Goal: Task Accomplishment & Management: Manage account settings

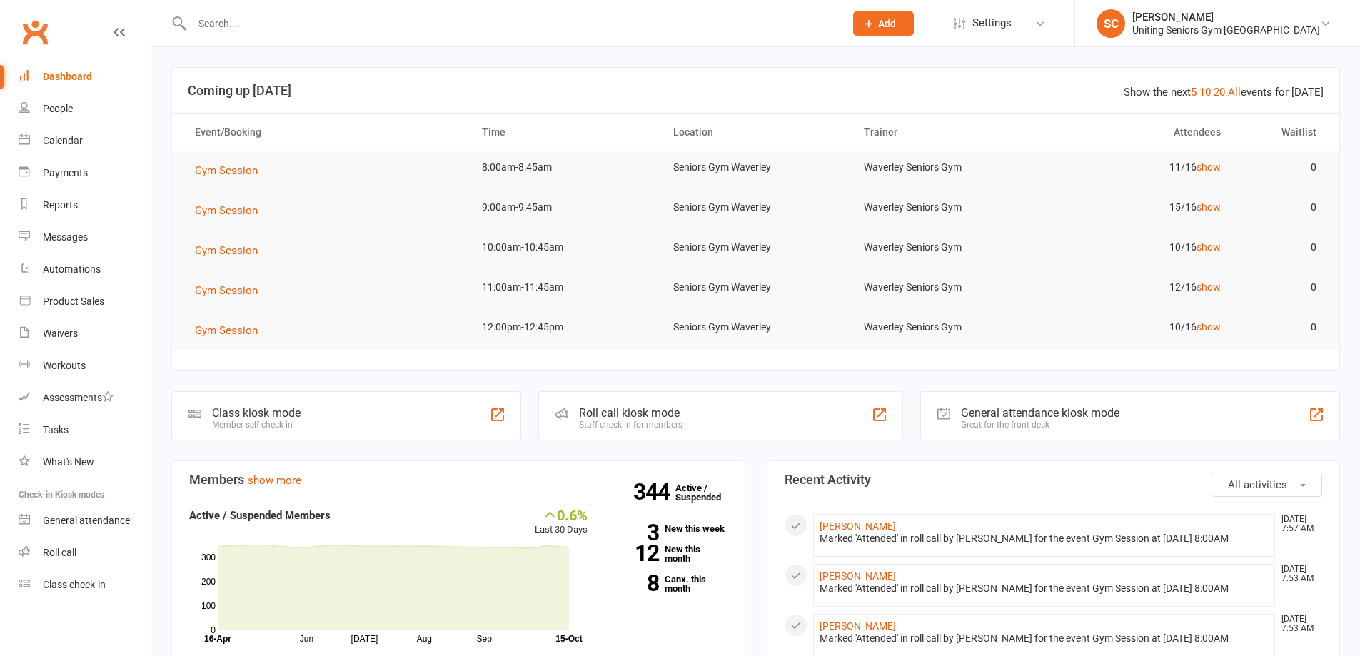
click at [289, 18] on input "text" at bounding box center [511, 24] width 647 height 20
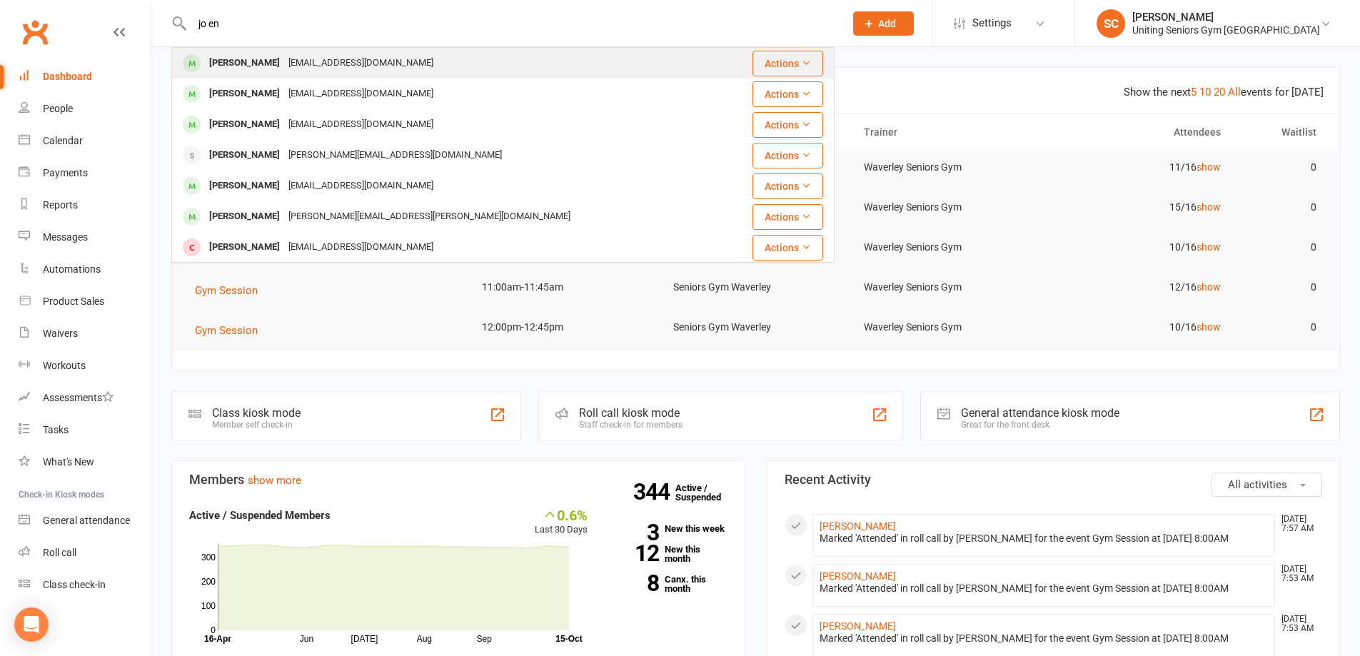
type input "jo en"
click at [295, 67] on div "[EMAIL_ADDRESS][DOMAIN_NAME]" at bounding box center [360, 63] width 153 height 21
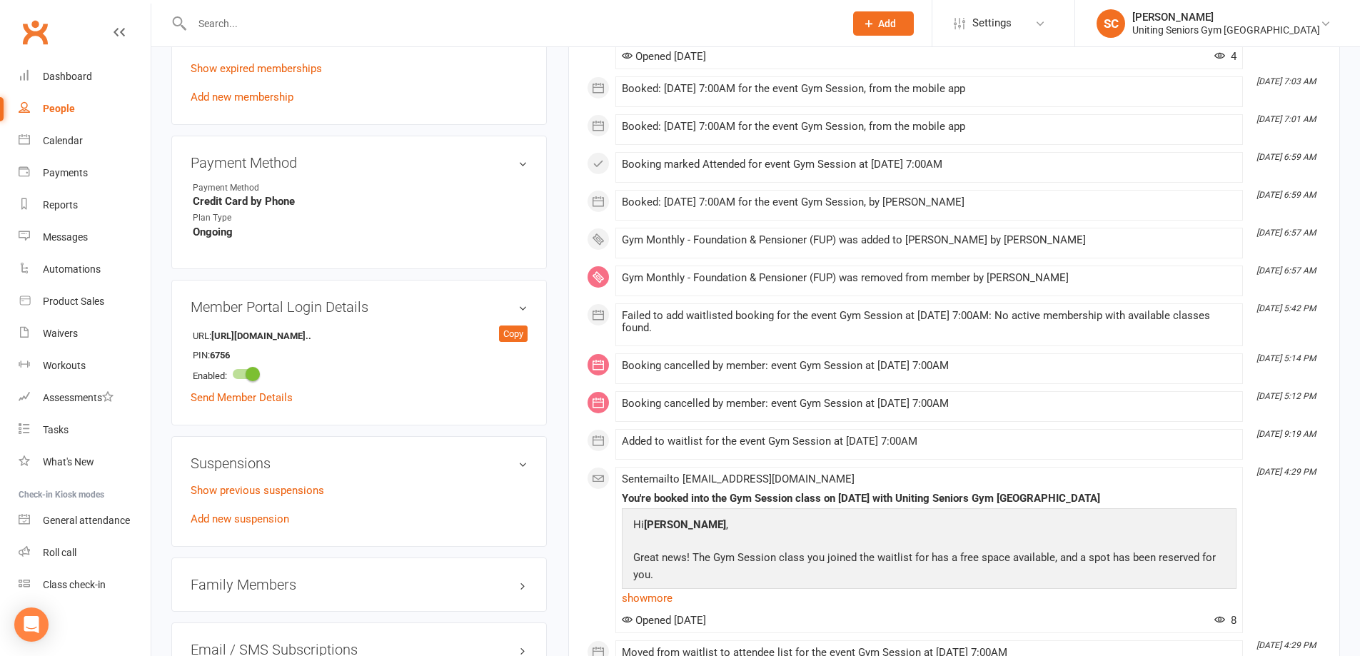
scroll to position [857, 0]
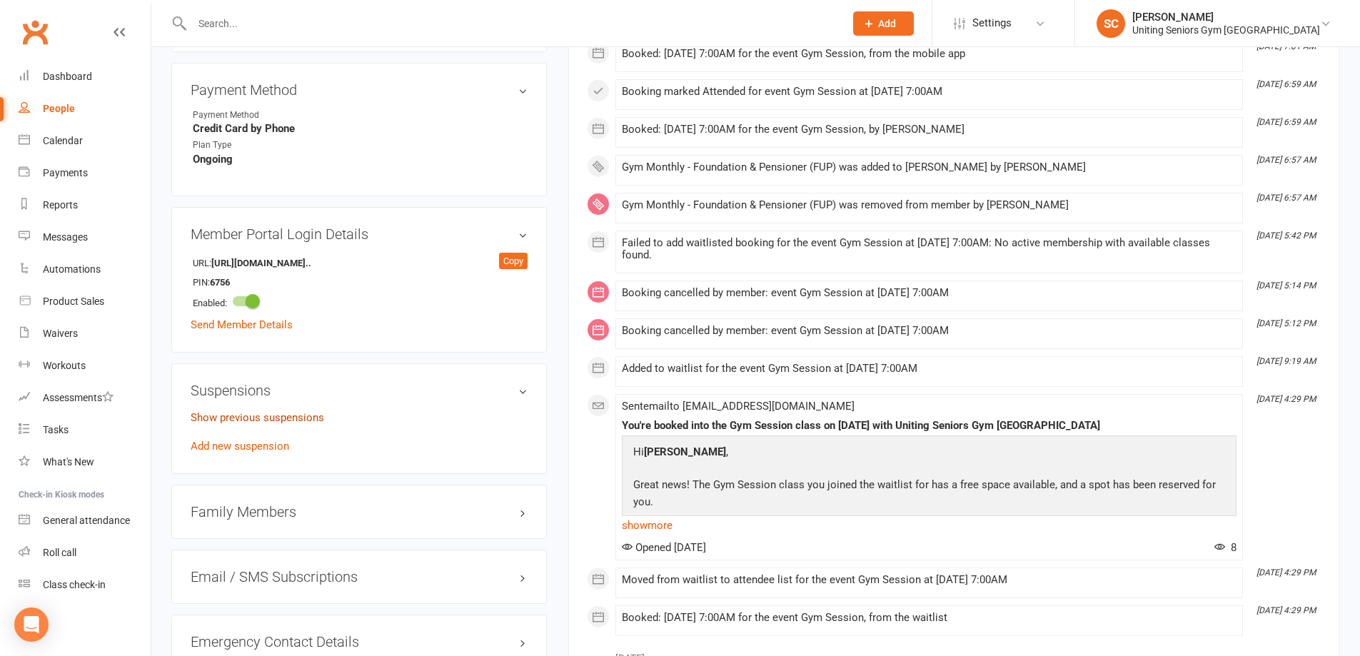
click at [291, 411] on link "Show previous suspensions" at bounding box center [257, 417] width 133 height 13
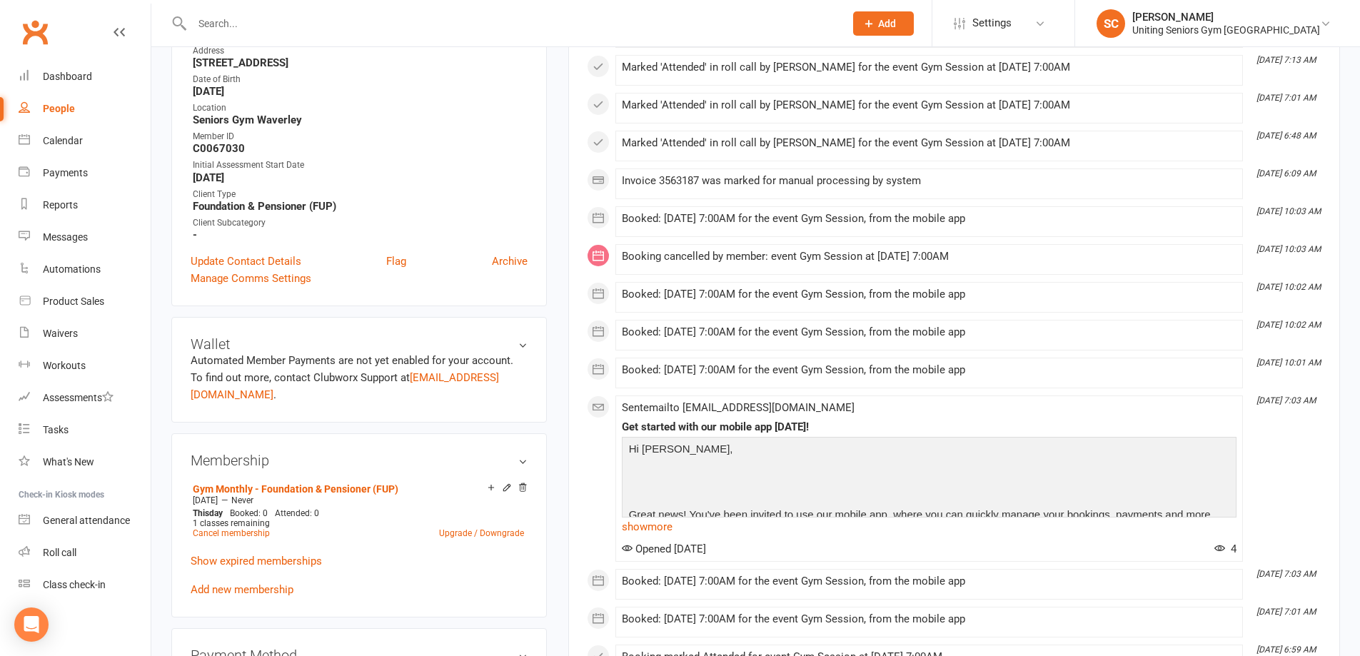
scroll to position [286, 0]
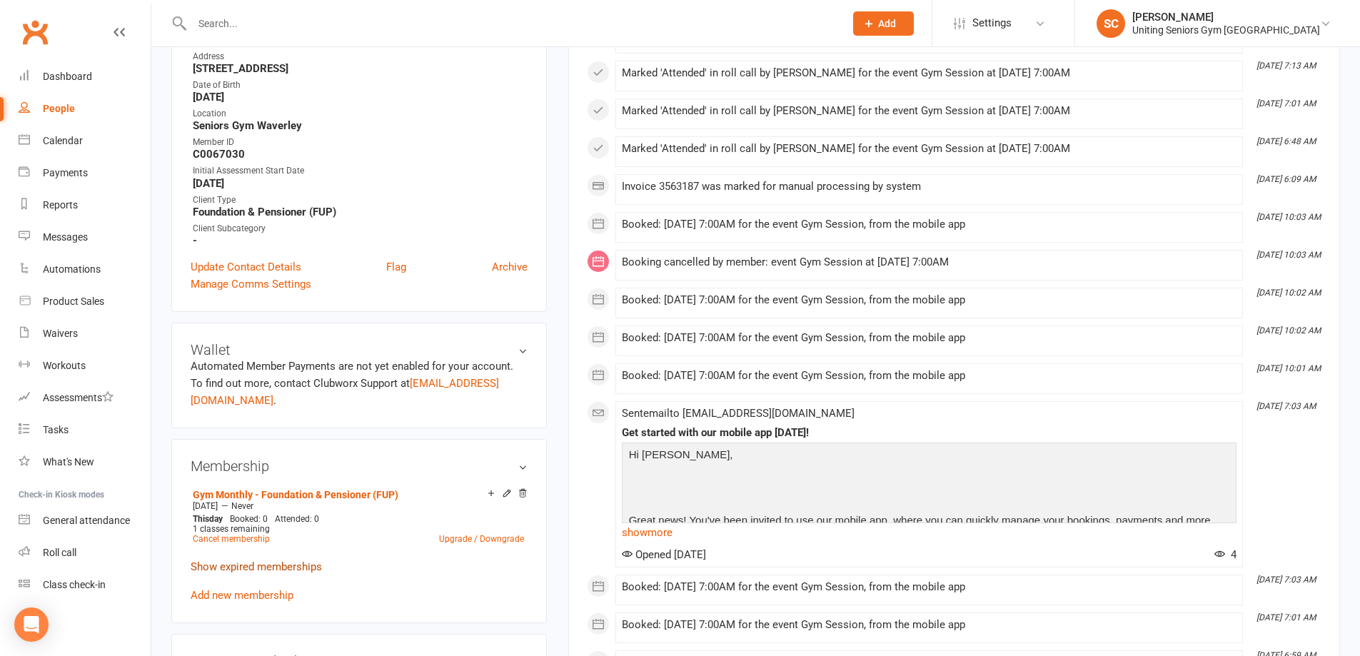
click at [251, 560] on link "Show expired memberships" at bounding box center [256, 566] width 131 height 13
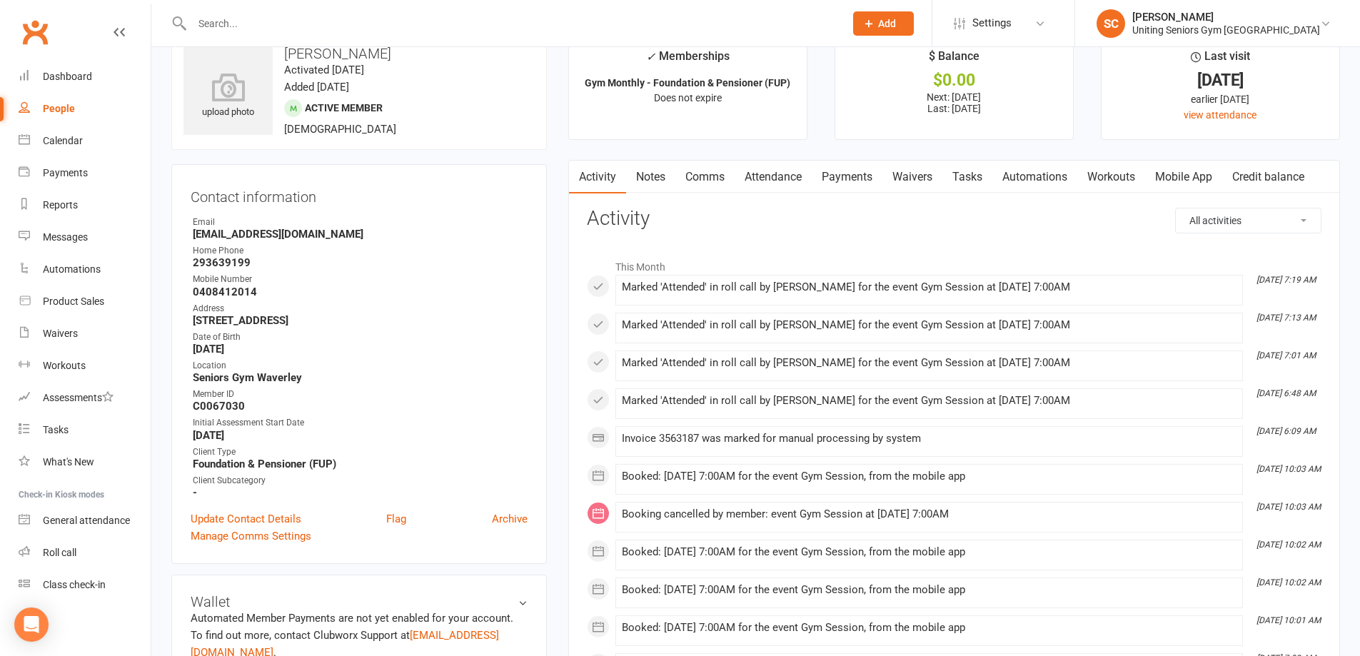
scroll to position [0, 0]
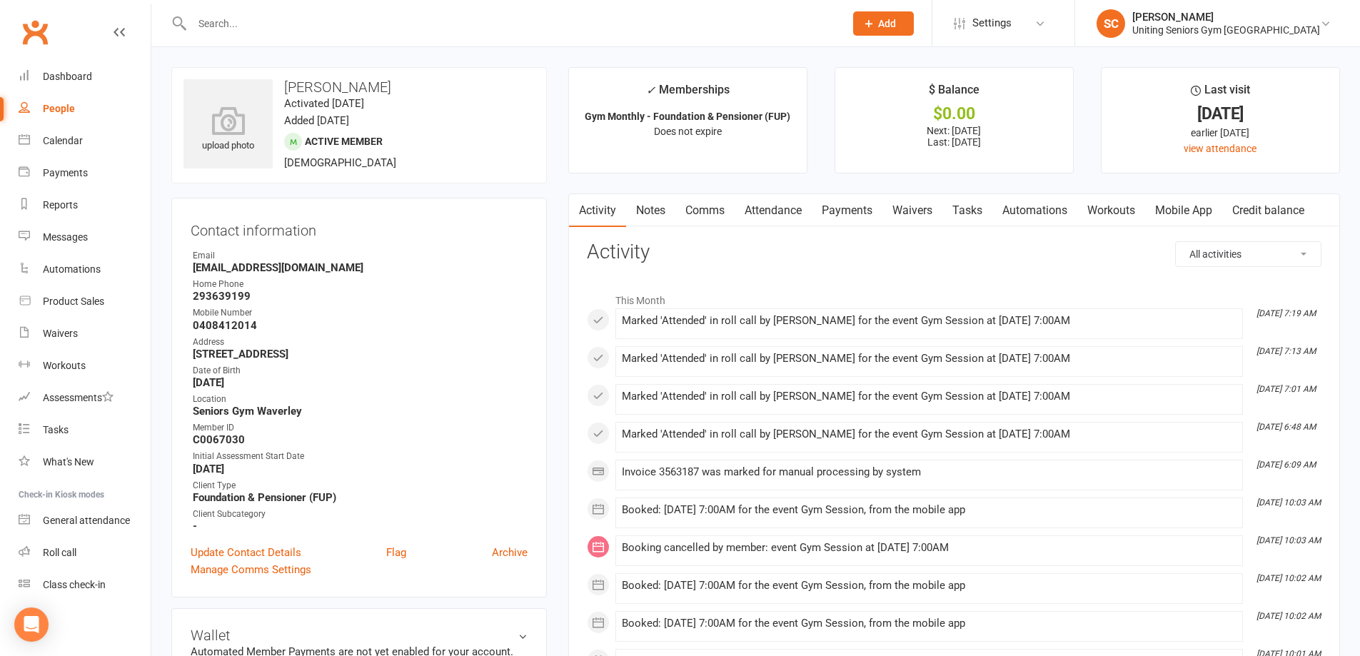
click at [751, 206] on link "Attendance" at bounding box center [773, 210] width 77 height 33
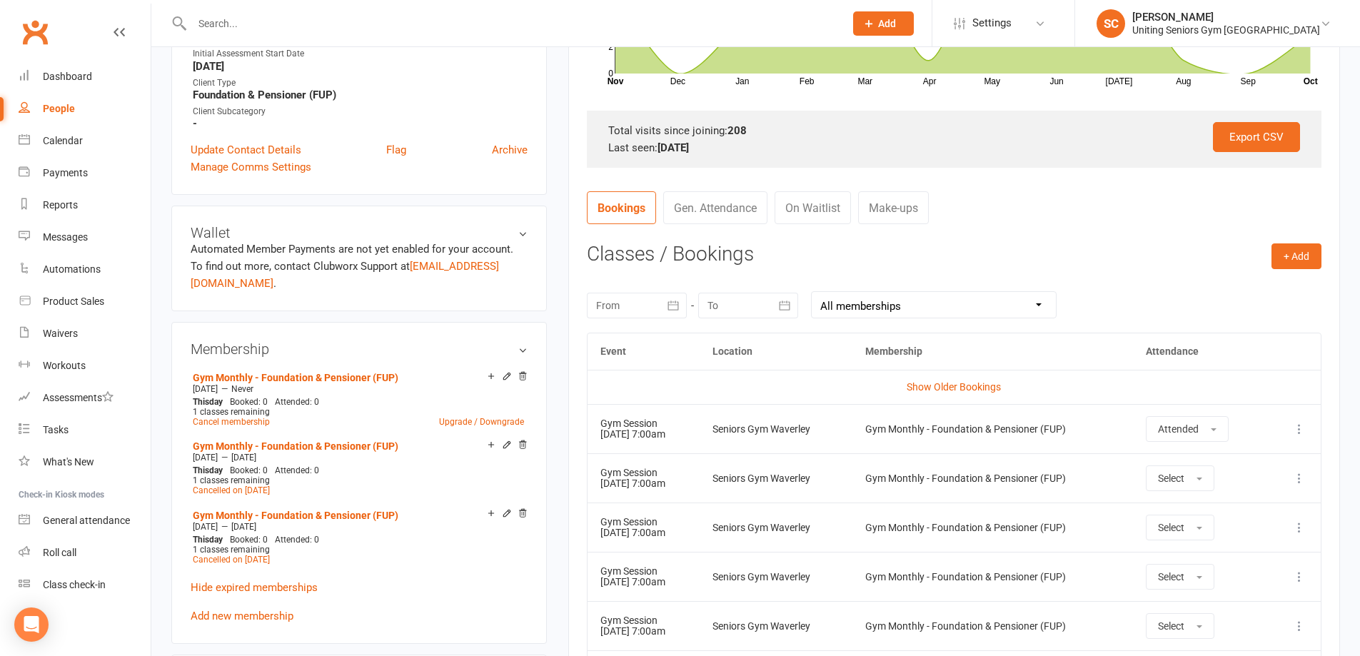
scroll to position [428, 0]
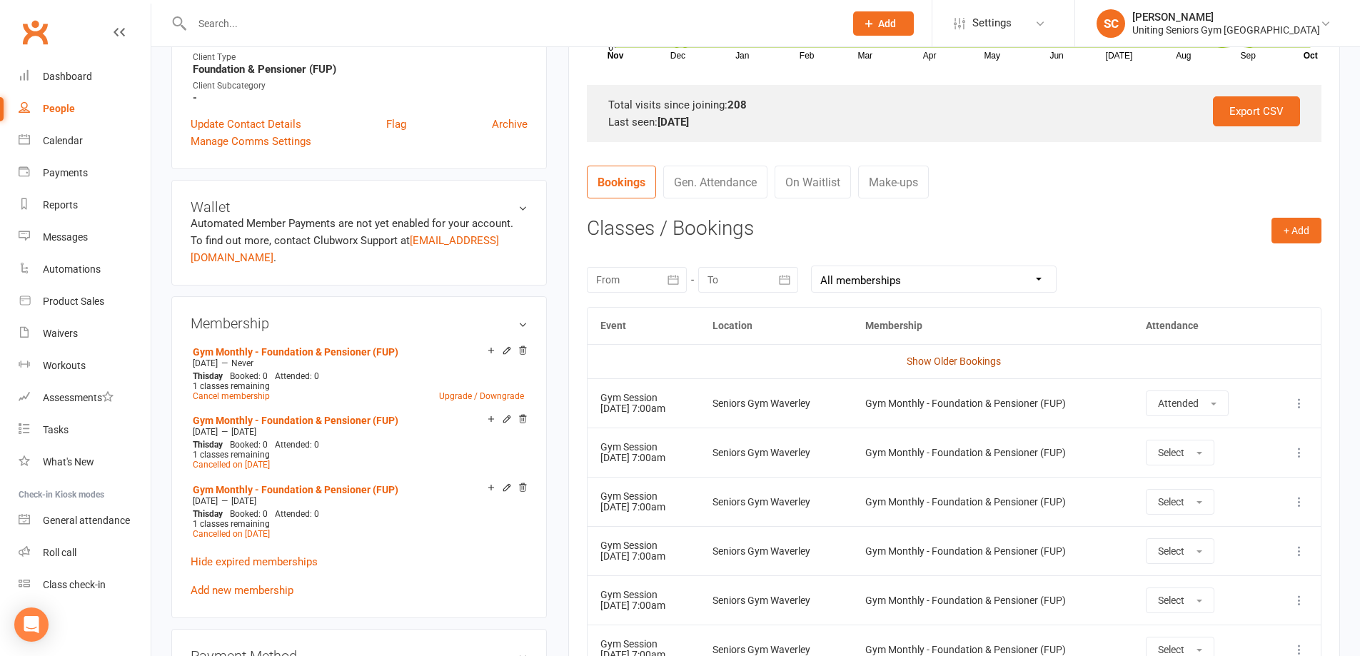
click at [970, 360] on link "Show Older Bookings" at bounding box center [954, 360] width 94 height 11
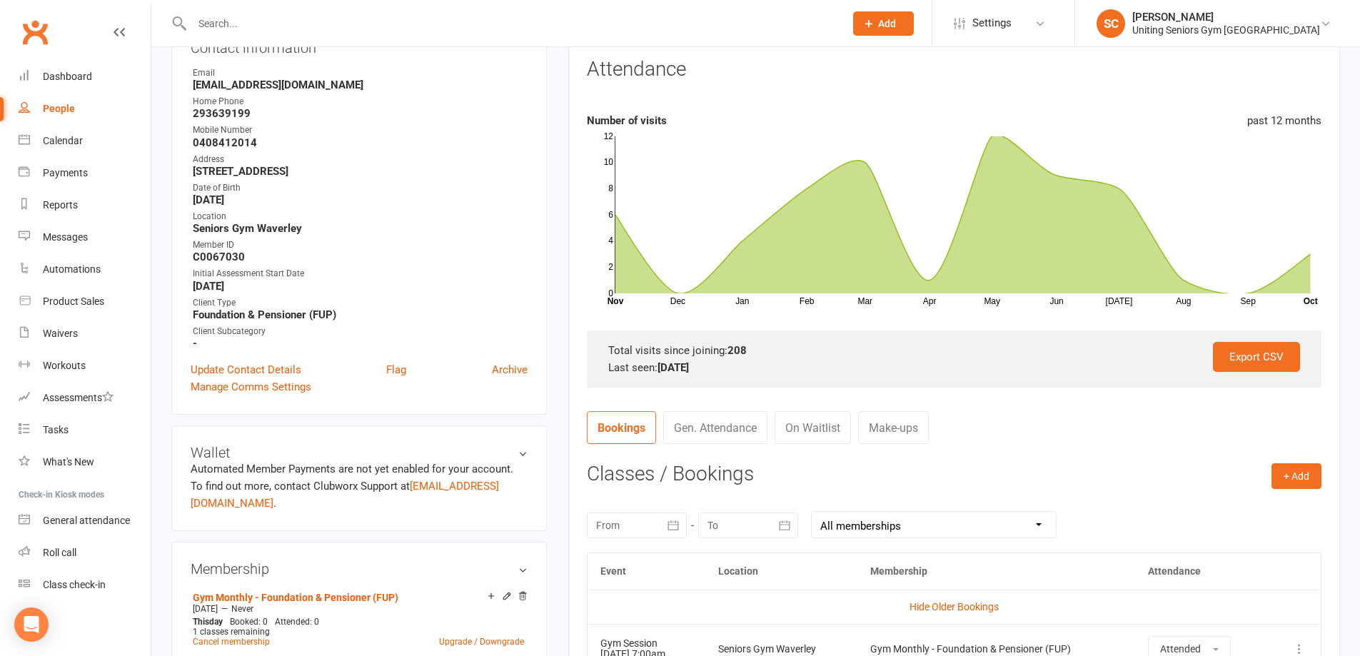
scroll to position [74, 0]
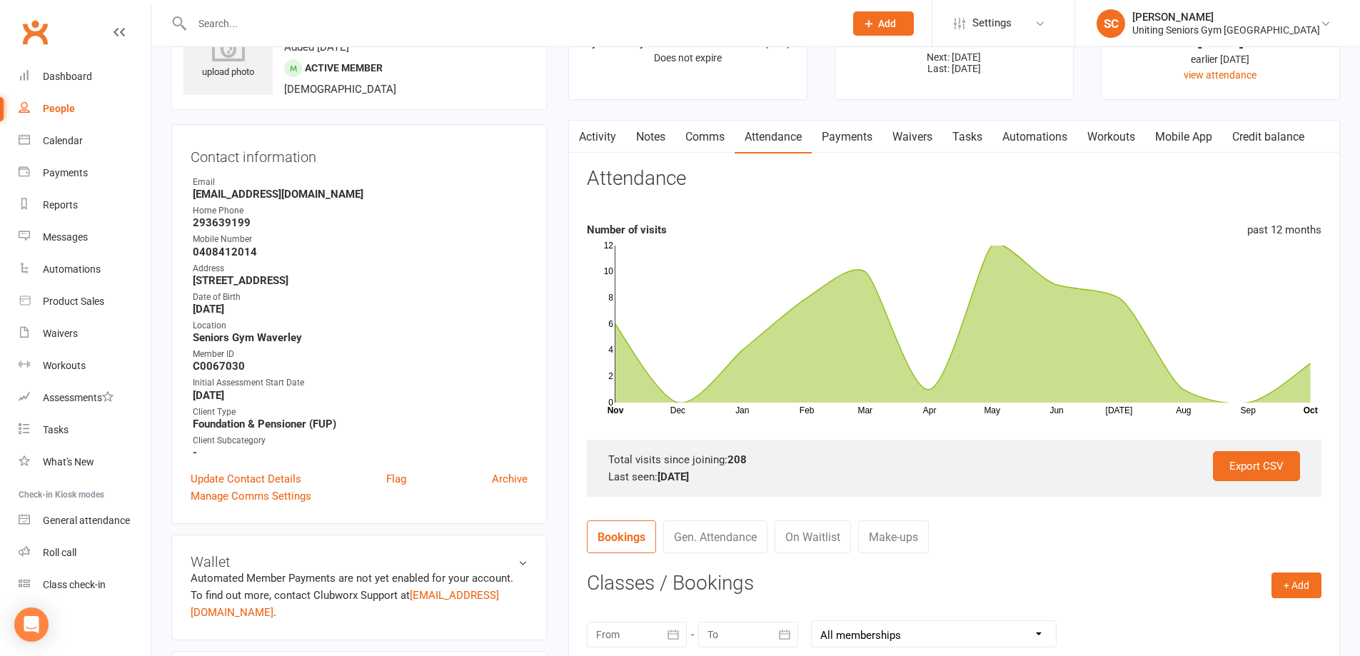
click at [316, 21] on input "text" at bounding box center [511, 24] width 647 height 20
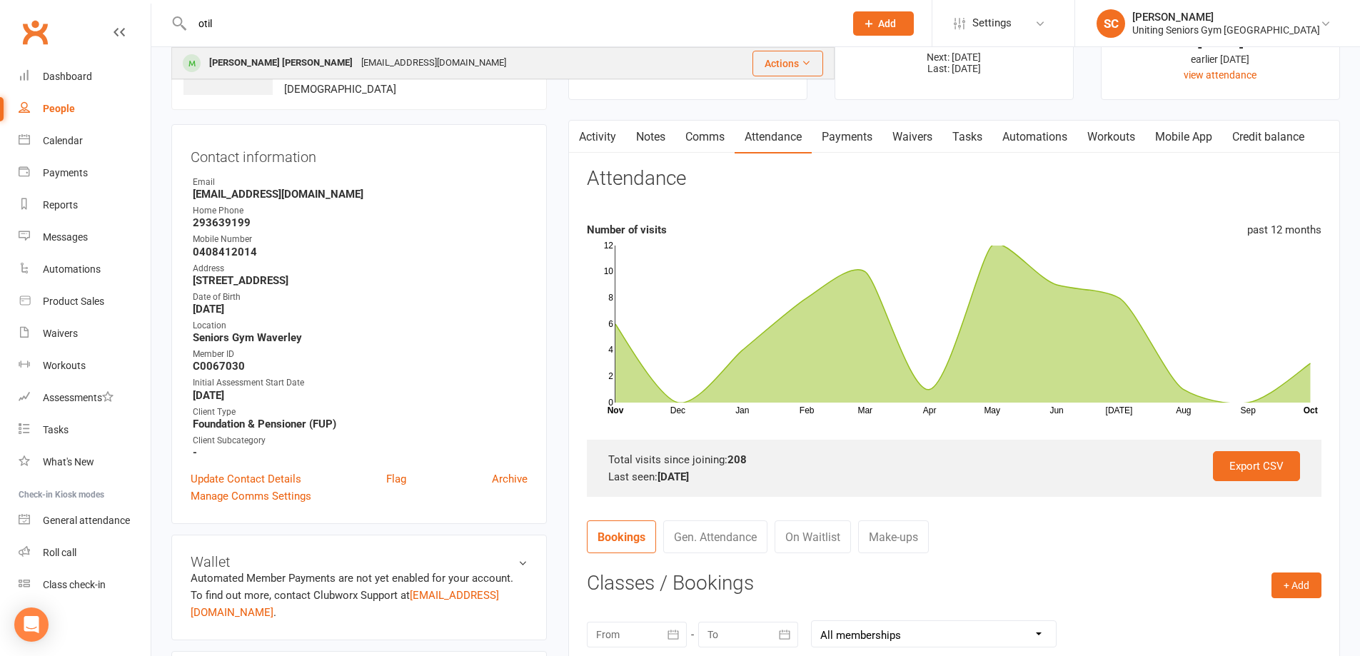
type input "otil"
click at [357, 67] on div "[EMAIL_ADDRESS][DOMAIN_NAME]" at bounding box center [433, 63] width 153 height 21
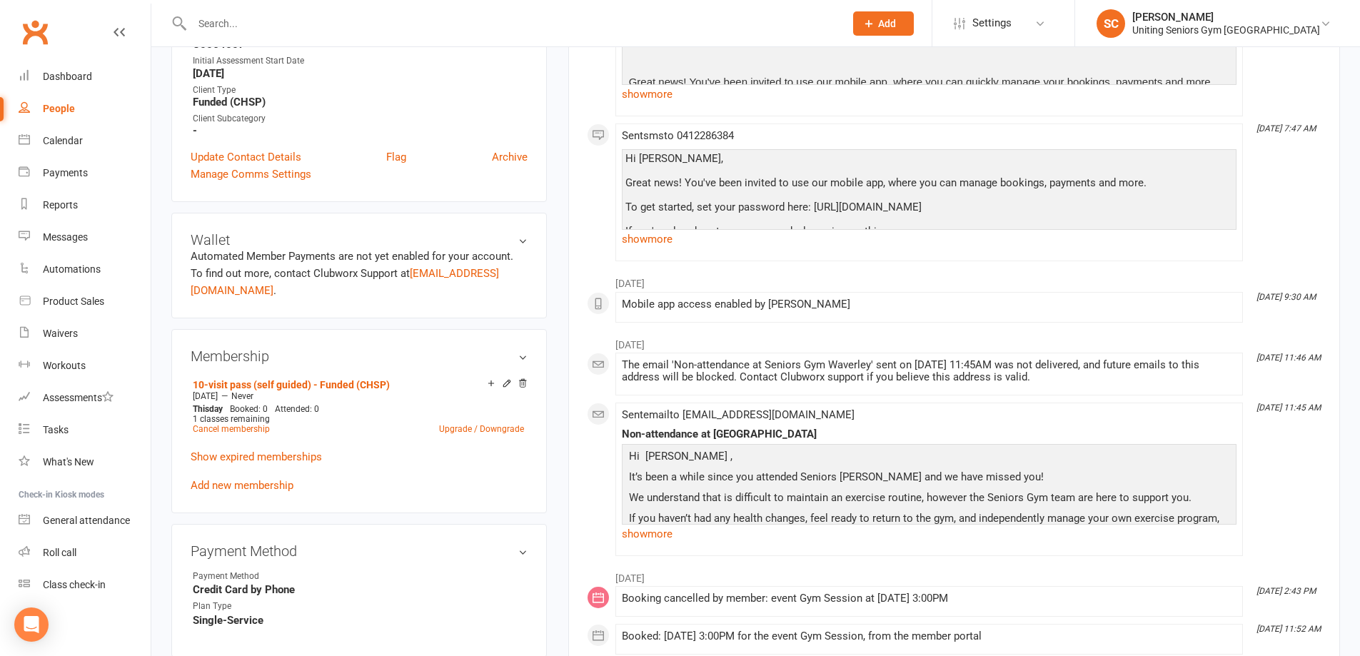
scroll to position [428, 0]
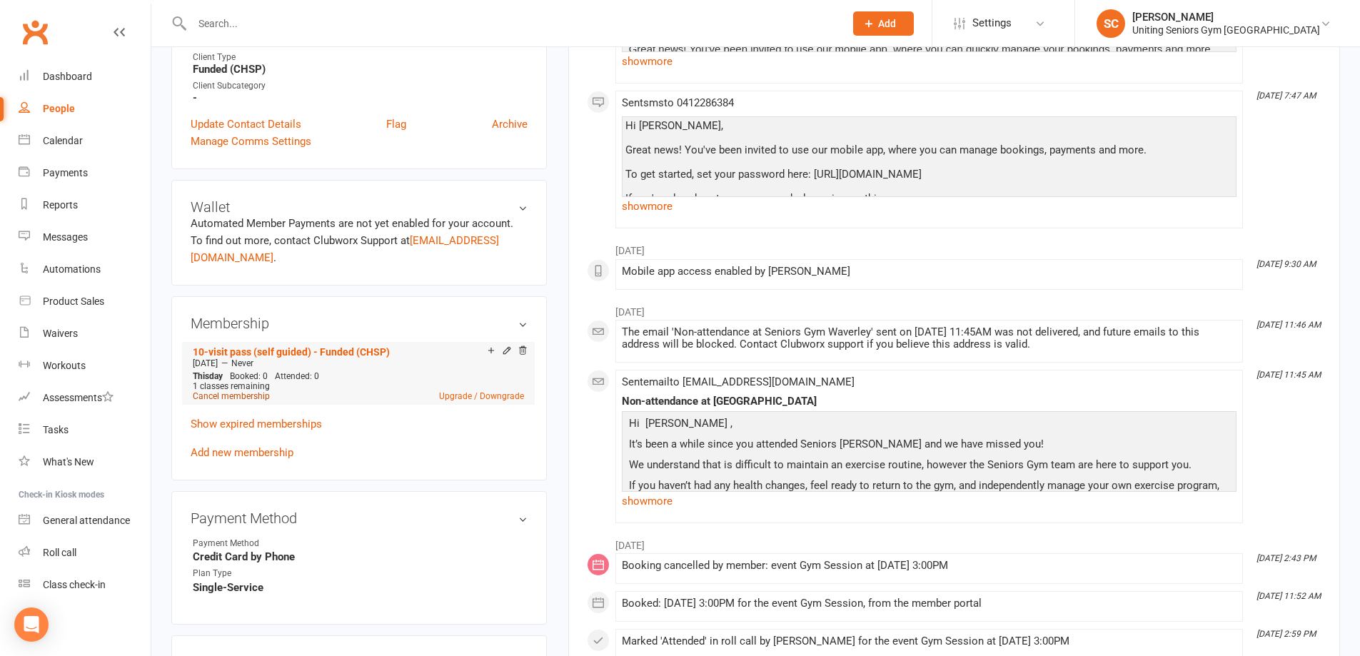
click at [246, 391] on link "Cancel membership" at bounding box center [231, 396] width 77 height 10
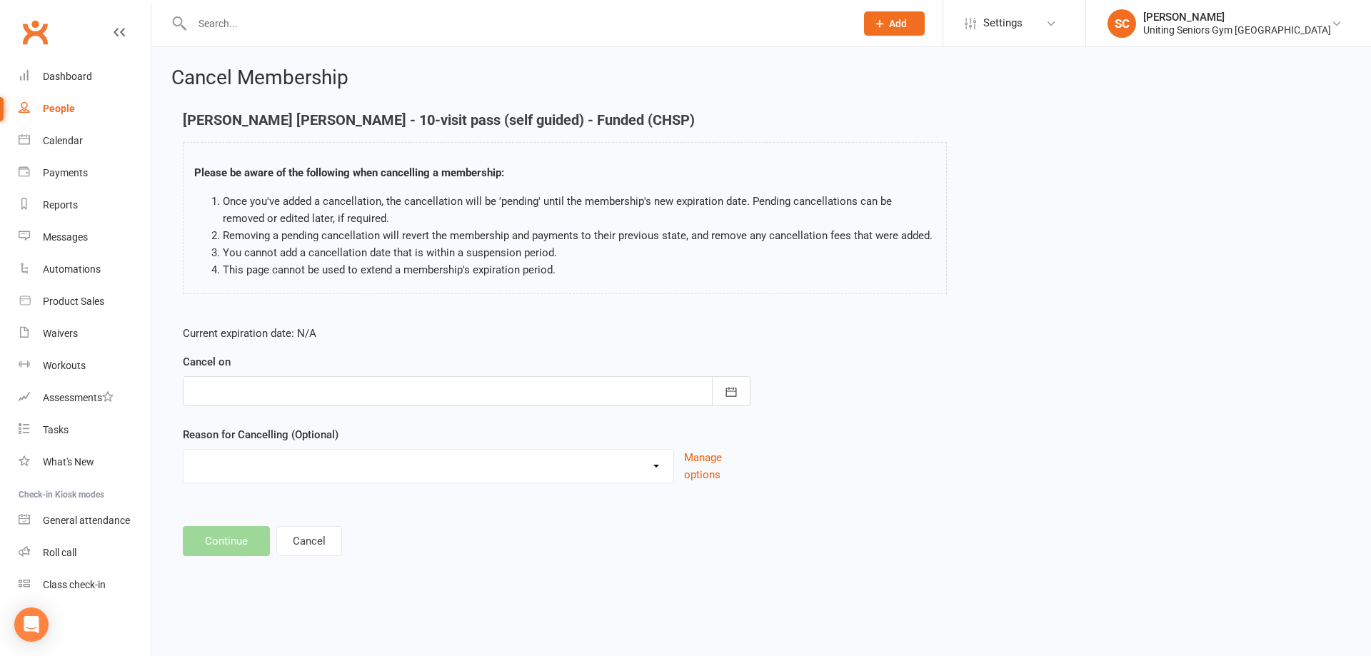
click at [397, 398] on div at bounding box center [467, 391] width 568 height 30
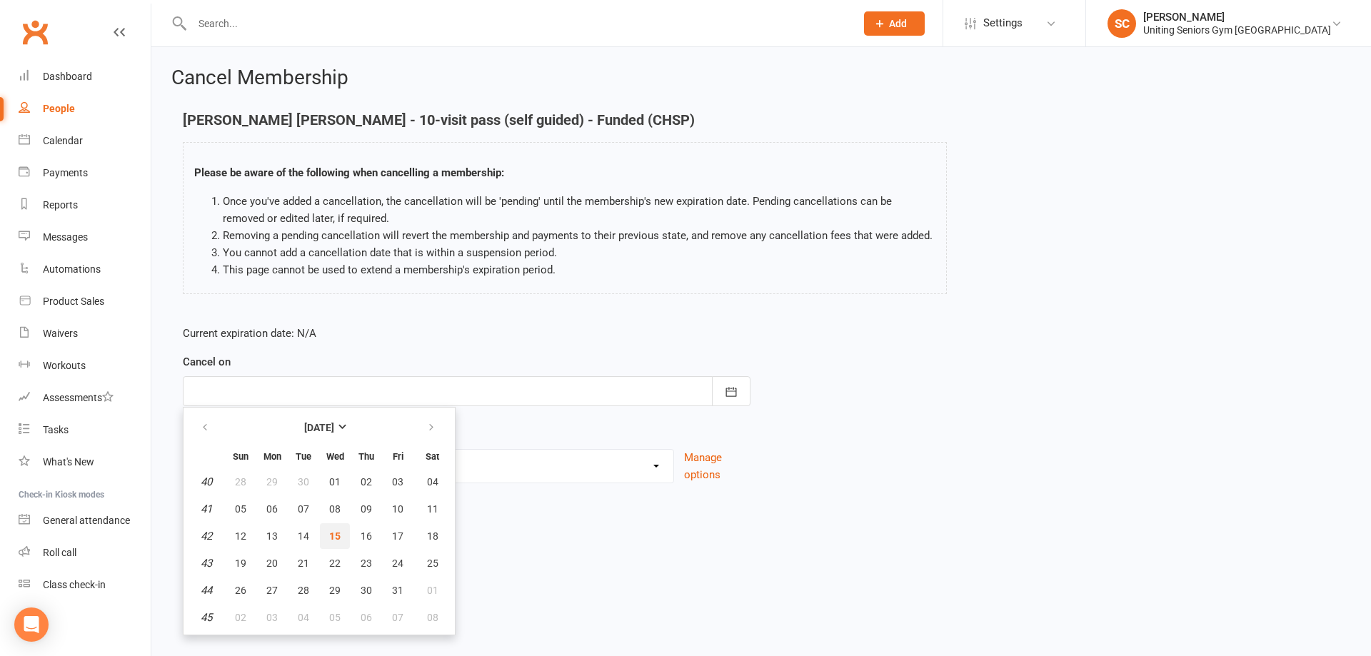
click at [336, 533] on span "15" at bounding box center [334, 535] width 11 height 11
type input "[DATE]"
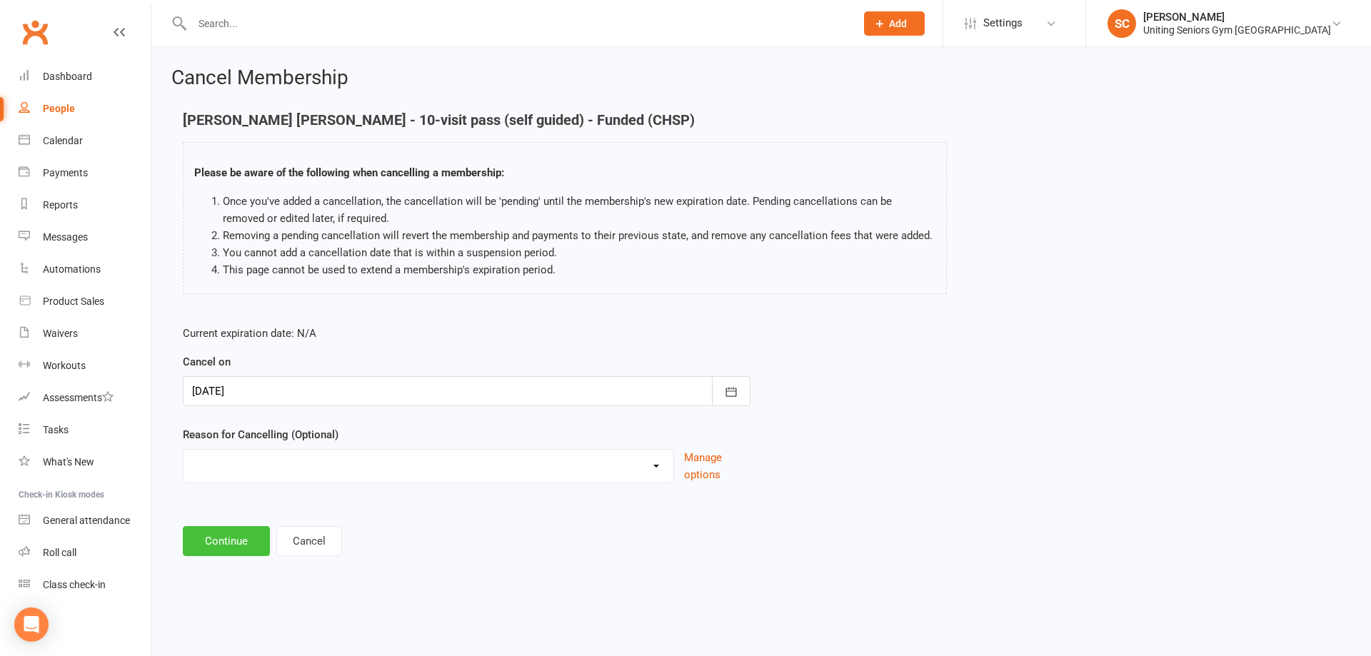
click at [233, 537] on button "Continue" at bounding box center [226, 541] width 87 height 30
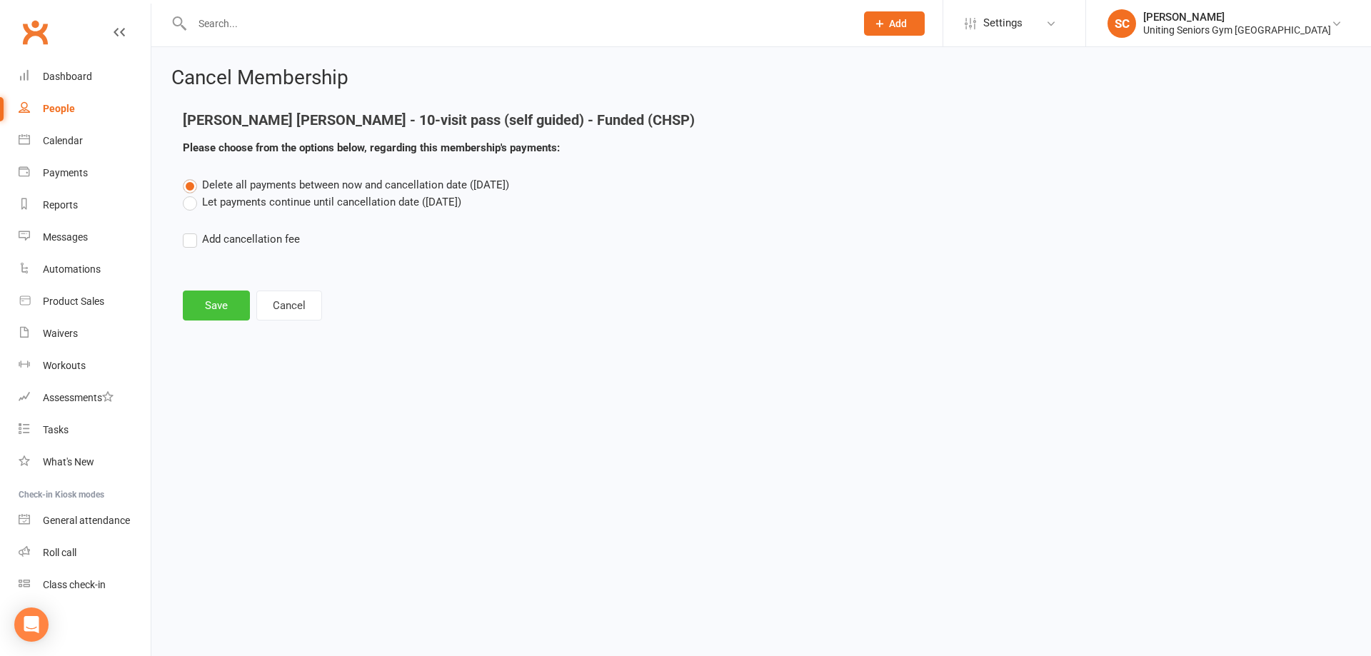
click at [232, 310] on button "Save" at bounding box center [216, 306] width 67 height 30
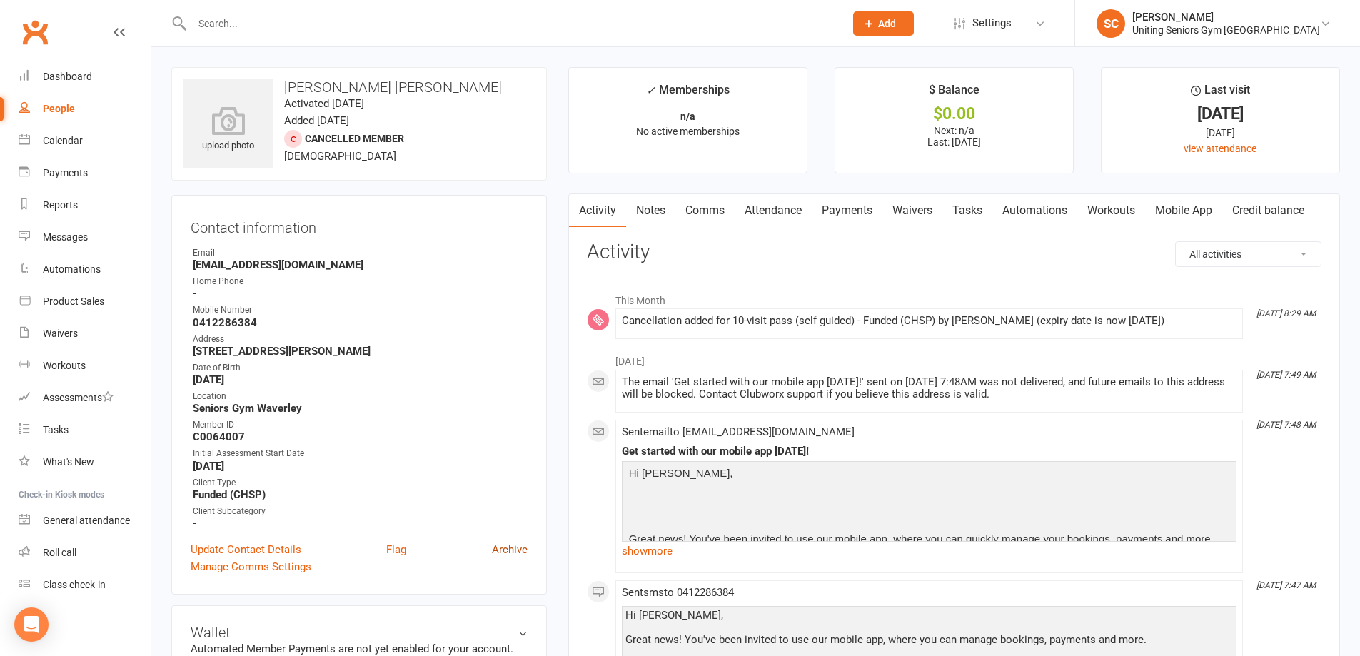
click at [513, 550] on link "Archive" at bounding box center [510, 549] width 36 height 17
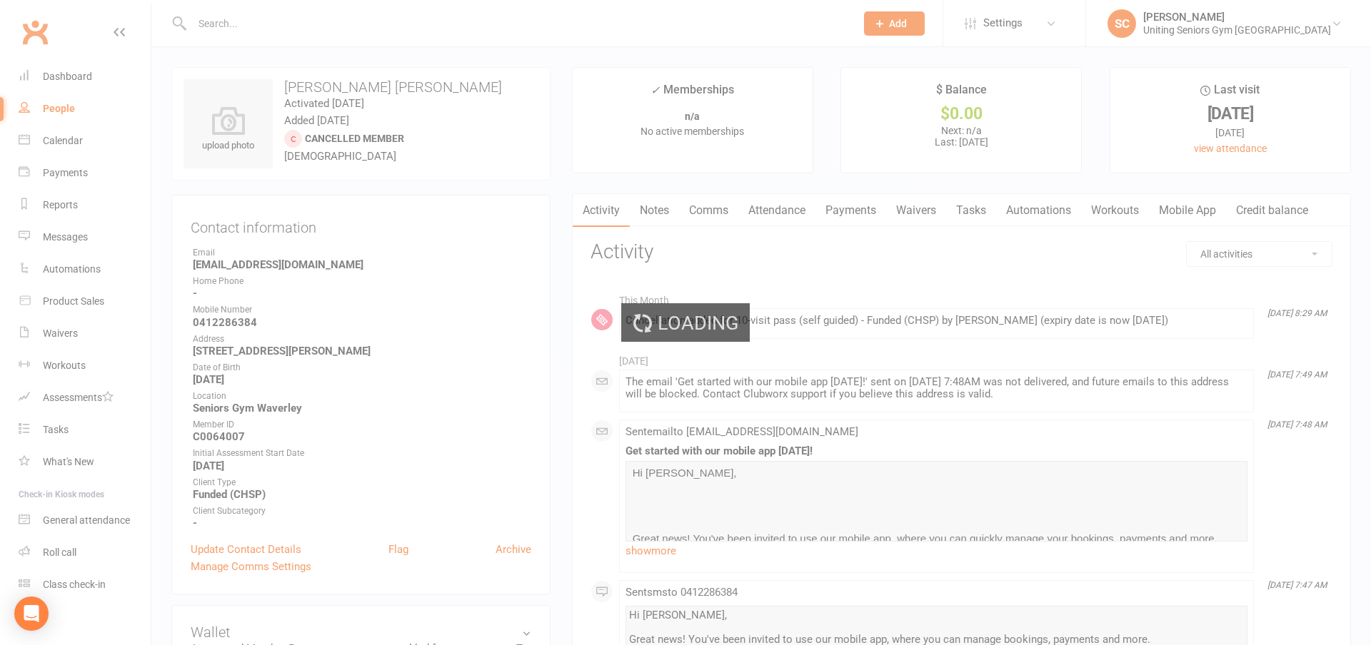
select select "100"
